Goal: Check status: Check status

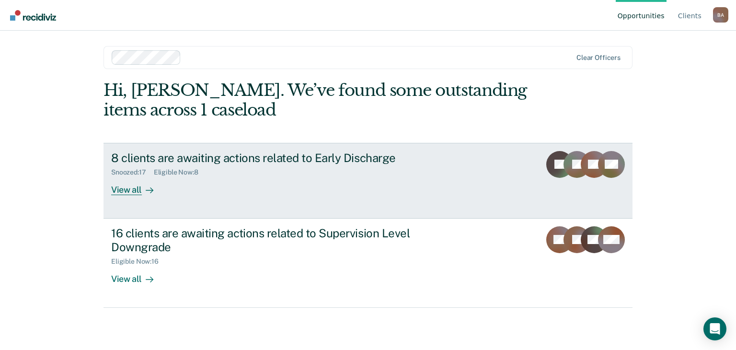
click at [140, 190] on div "View all" at bounding box center [138, 185] width 54 height 19
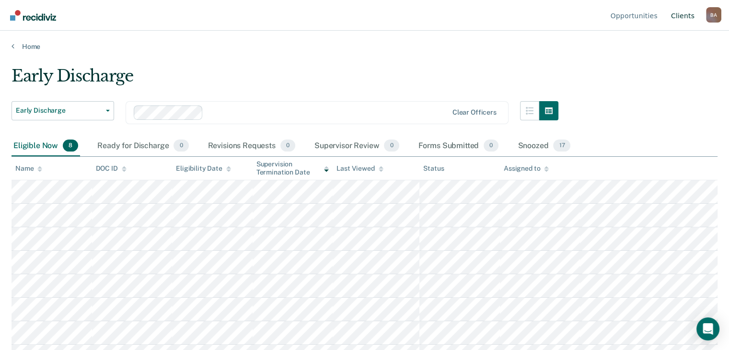
click at [683, 20] on link "Client s" at bounding box center [682, 15] width 27 height 31
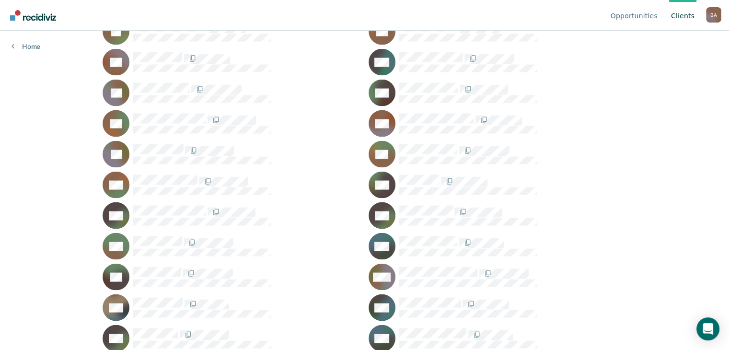
scroll to position [1695, 0]
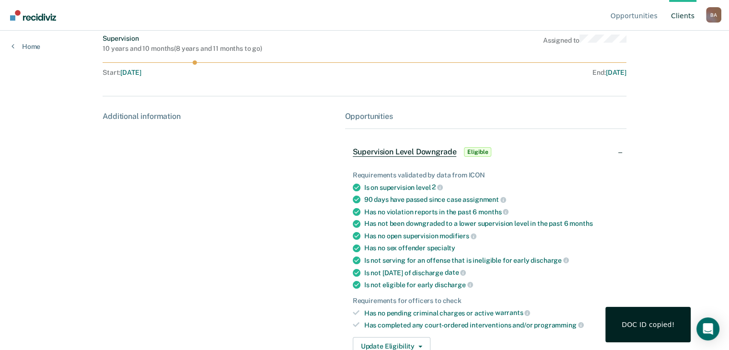
scroll to position [104, 0]
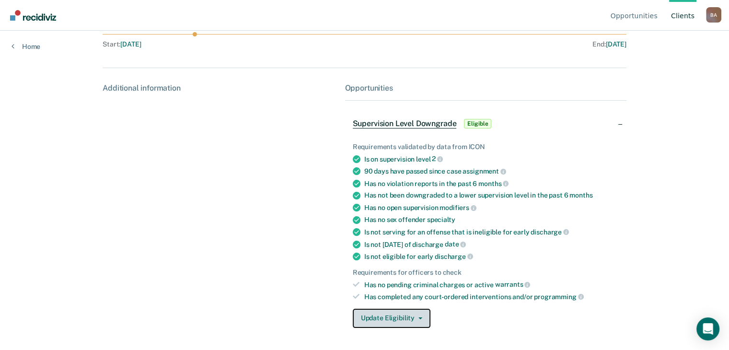
click at [422, 317] on button "Update Eligibility" at bounding box center [392, 318] width 78 height 19
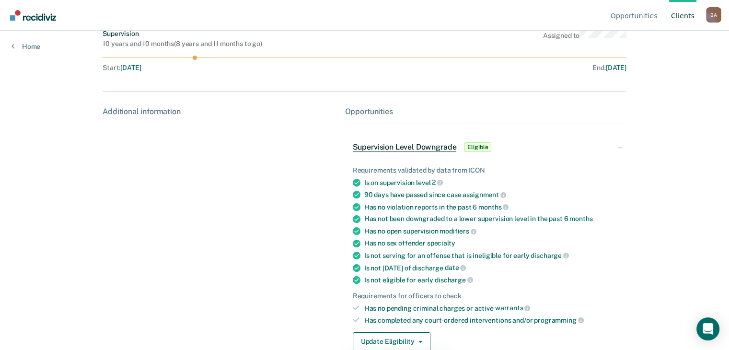
scroll to position [111, 0]
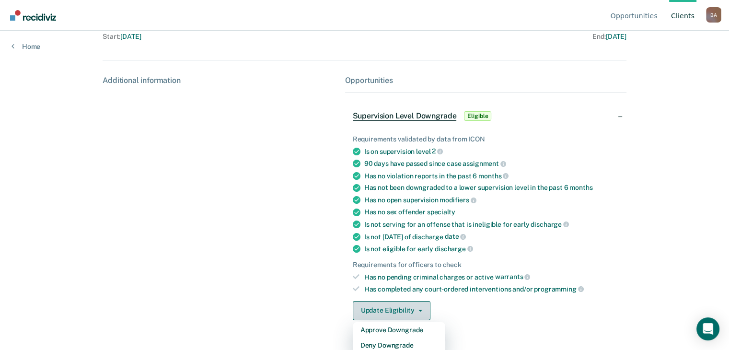
click at [419, 310] on icon "button" at bounding box center [421, 311] width 4 height 2
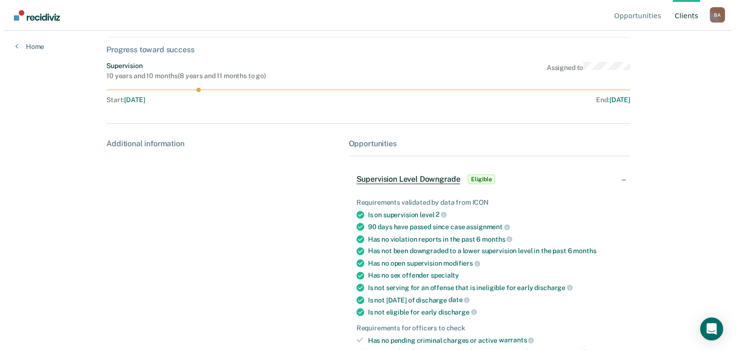
scroll to position [0, 0]
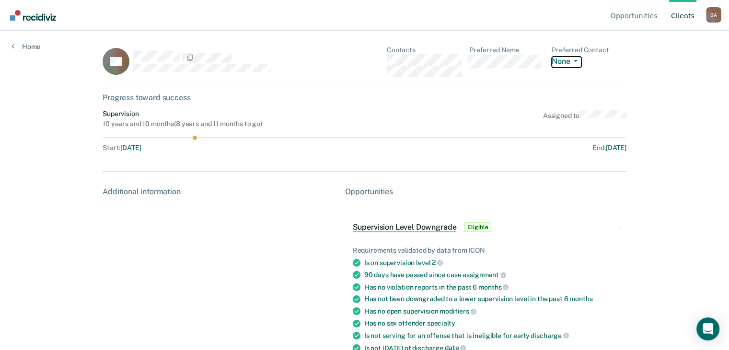
click at [567, 59] on button "None" at bounding box center [567, 62] width 30 height 11
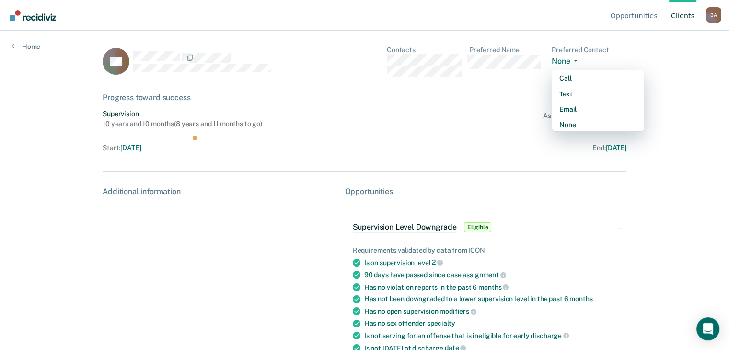
click at [525, 75] on dl "Preferred Name" at bounding box center [506, 61] width 75 height 31
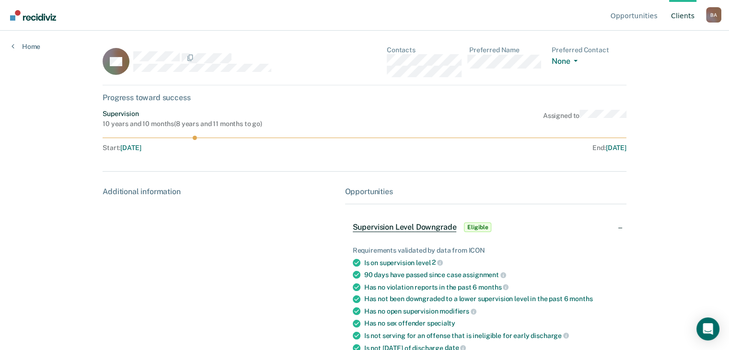
click at [10, 46] on div "Home" at bounding box center [26, 41] width 52 height 20
click at [29, 46] on link "Home" at bounding box center [26, 46] width 29 height 9
